Goal: Check status: Check status

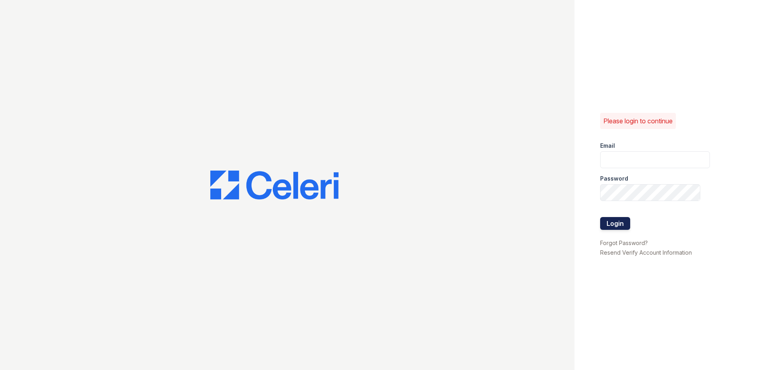
type input "[EMAIL_ADDRESS][DOMAIN_NAME]"
click at [612, 226] on button "Login" at bounding box center [615, 223] width 30 height 13
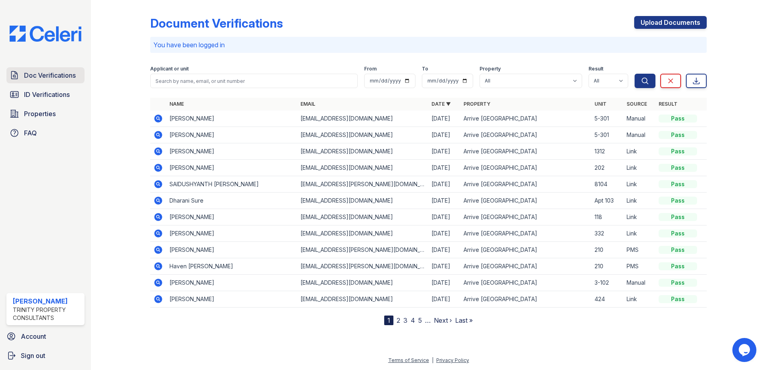
click at [30, 73] on span "Doc Verifications" at bounding box center [50, 75] width 52 height 10
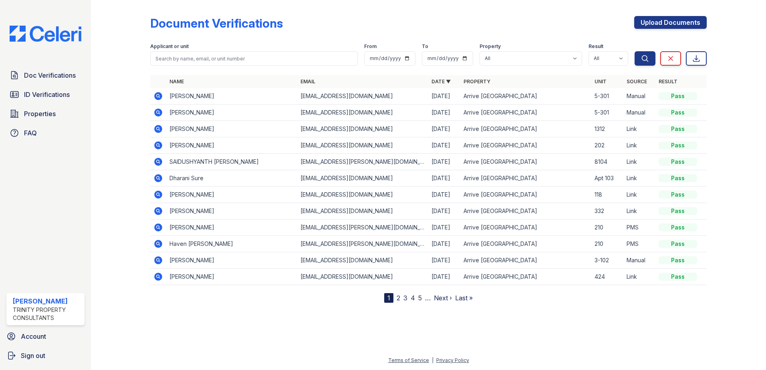
click at [405, 298] on link "3" at bounding box center [405, 298] width 4 height 8
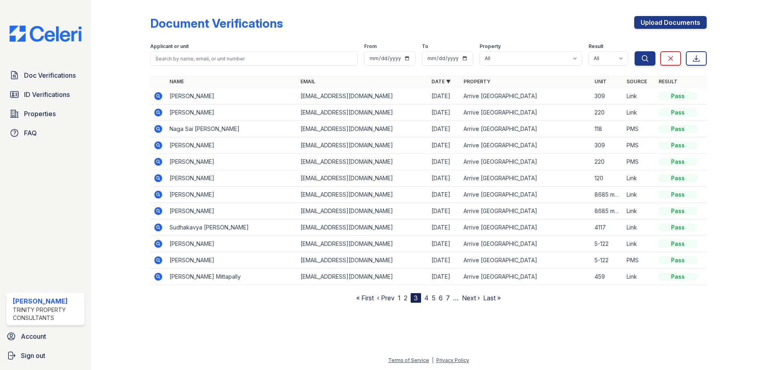
click at [155, 147] on icon at bounding box center [158, 145] width 8 height 8
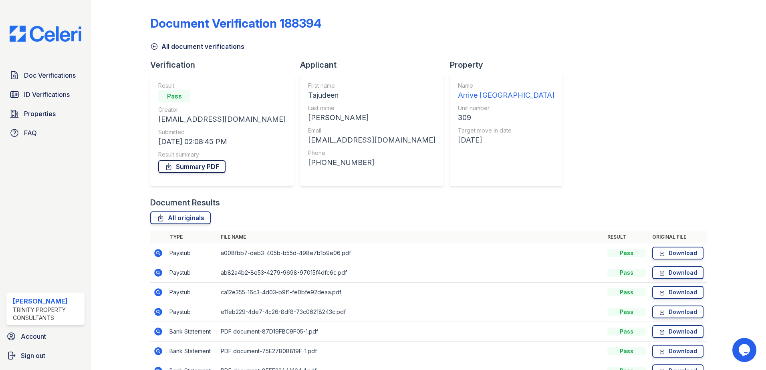
click at [182, 169] on link "Summary PDF" at bounding box center [191, 166] width 67 height 13
click at [30, 100] on link "ID Verifications" at bounding box center [45, 95] width 78 height 16
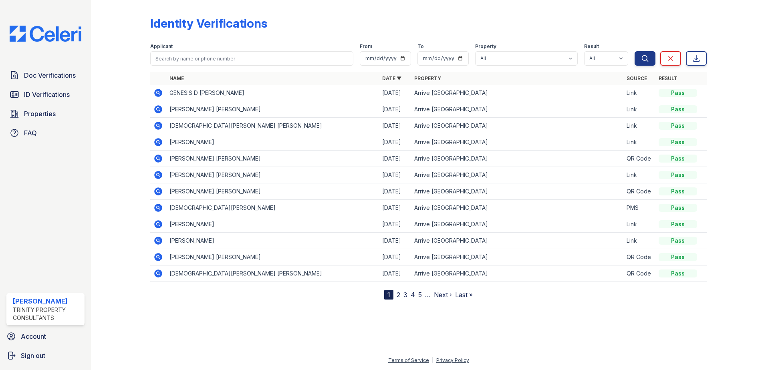
click at [397, 296] on link "2" at bounding box center [399, 295] width 4 height 8
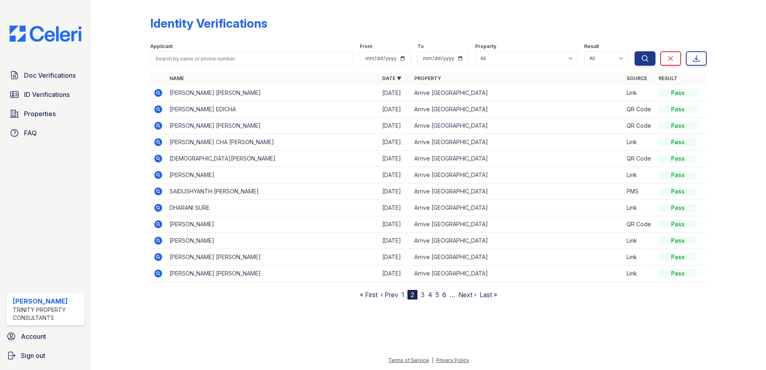
click at [423, 295] on link "3" at bounding box center [423, 295] width 4 height 8
